Goal: Check status

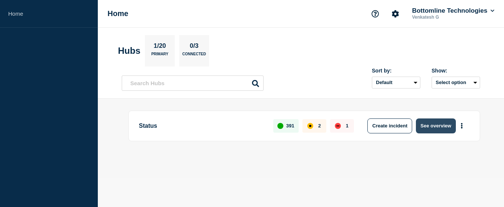
click at [439, 128] on button "See overview" at bounding box center [436, 125] width 40 height 15
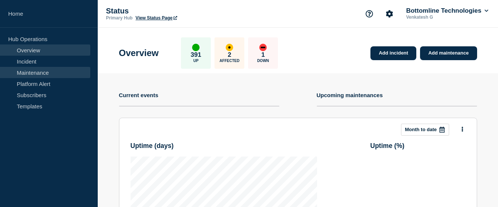
click at [33, 73] on link "Maintenance" at bounding box center [45, 72] width 90 height 11
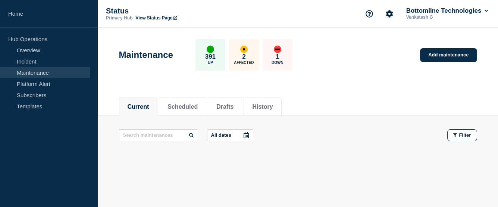
scroll to position [21, 0]
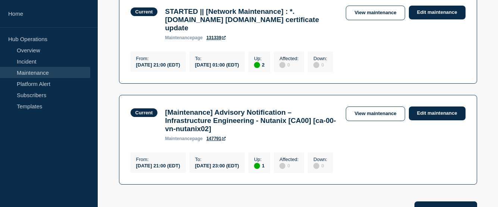
scroll to position [298, 0]
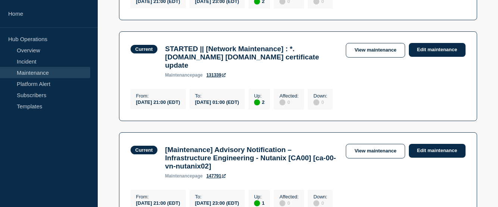
scroll to position [261, 0]
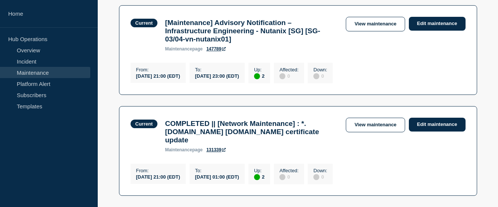
scroll to position [261, 0]
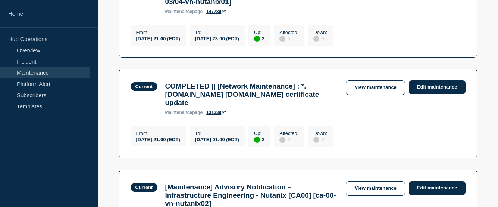
scroll to position [261, 0]
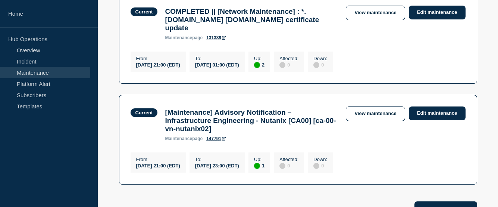
scroll to position [298, 0]
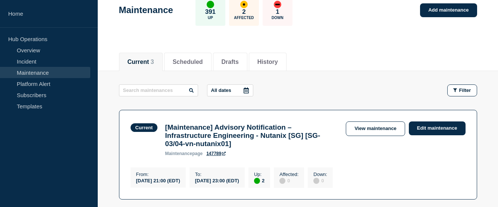
scroll to position [60, 0]
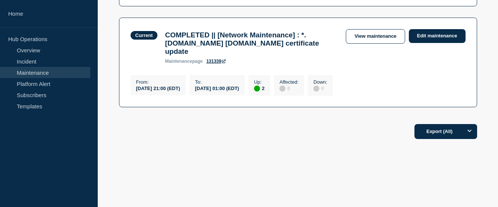
scroll to position [58, 0]
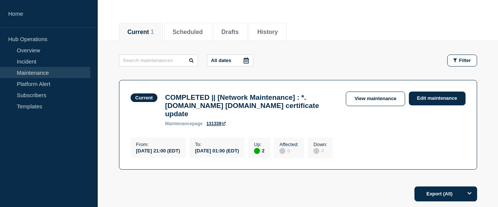
scroll to position [112, 0]
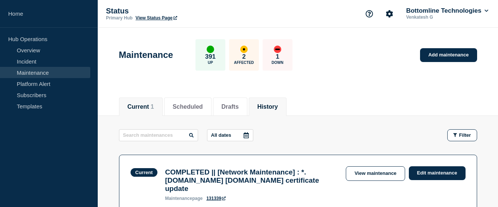
scroll to position [143, 0]
